Goal: Check status: Check status

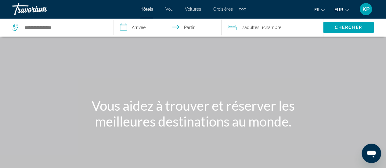
click at [364, 13] on div "KP" at bounding box center [366, 9] width 12 height 12
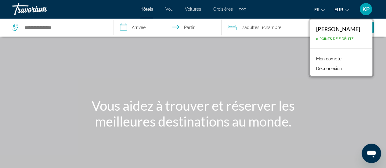
click at [321, 59] on font "Mon compte" at bounding box center [328, 58] width 25 height 5
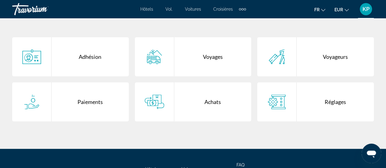
scroll to position [145, 0]
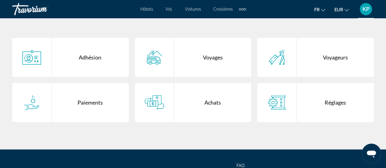
click at [211, 104] on div "Achats" at bounding box center [212, 102] width 77 height 39
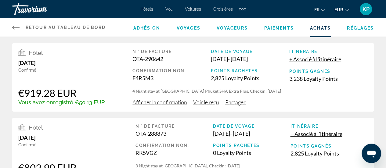
click at [203, 102] on span "Voir le reçu" at bounding box center [206, 102] width 26 height 7
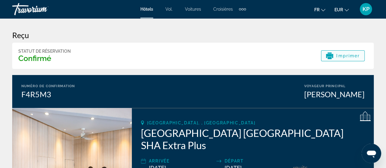
click at [342, 57] on span "Imprimer" at bounding box center [347, 55] width 23 height 5
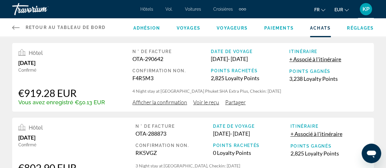
click at [172, 101] on span "Afficher la confirmation" at bounding box center [159, 102] width 55 height 7
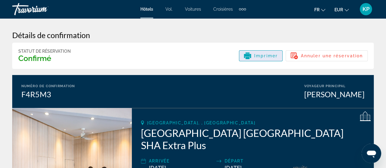
click at [259, 56] on span "Imprimer" at bounding box center [265, 55] width 23 height 5
